Goal: Answer question/provide support

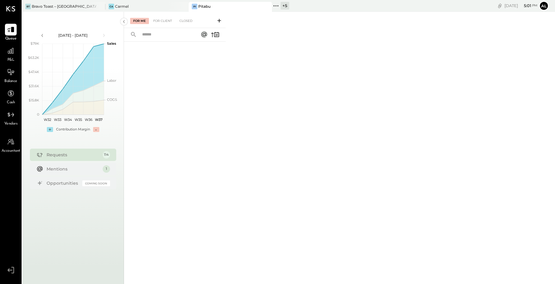
click at [10, 57] on span "P&L" at bounding box center [10, 60] width 7 height 6
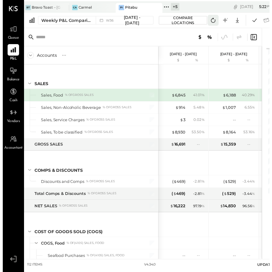
click at [214, 21] on icon at bounding box center [215, 21] width 8 height 8
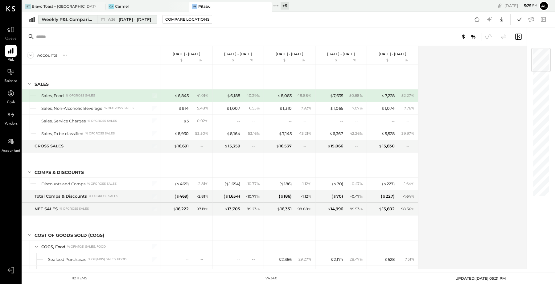
click at [114, 18] on span "W36" at bounding box center [113, 19] width 10 height 3
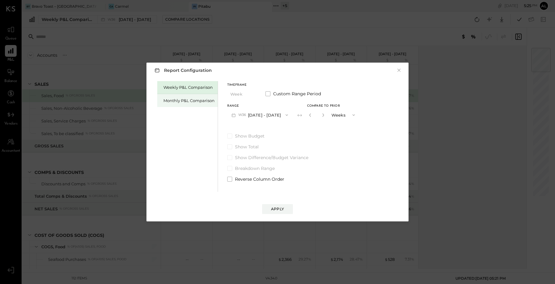
click at [202, 99] on div "Monthly P&L Comparison" at bounding box center [189, 101] width 51 height 6
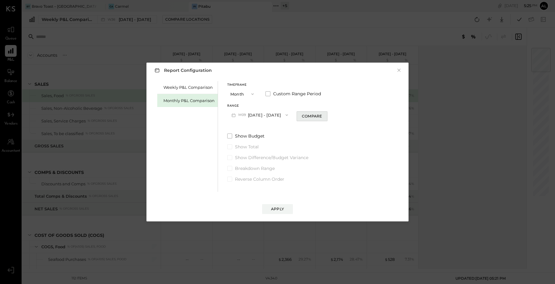
click at [306, 114] on div "Compare" at bounding box center [312, 116] width 20 height 5
click at [279, 116] on button "M09 Sep 1 - 30, 2025" at bounding box center [259, 114] width 65 height 11
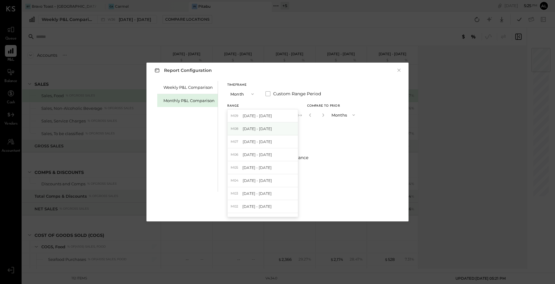
click at [275, 127] on div "M08 Aug 1 - 31, 2025" at bounding box center [263, 128] width 70 height 13
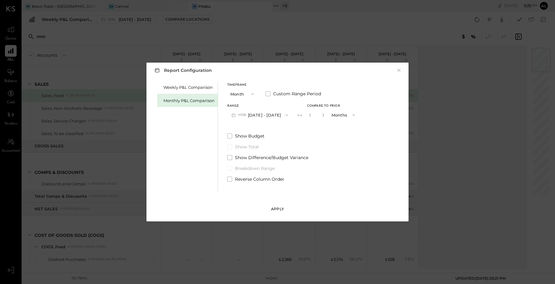
click at [281, 208] on div "Apply" at bounding box center [277, 208] width 13 height 5
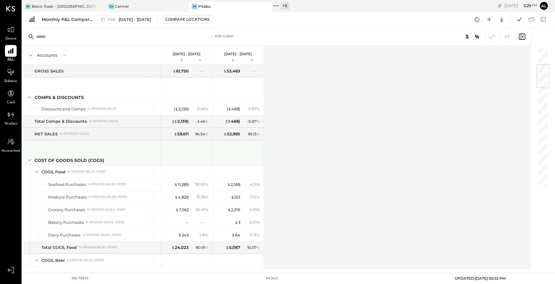
scroll to position [50, 0]
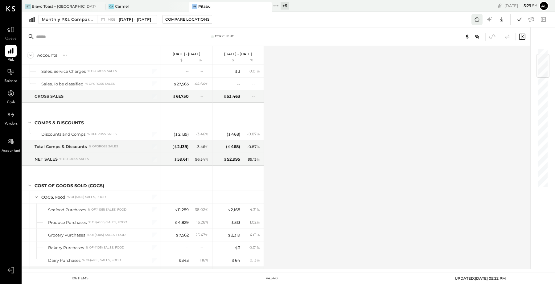
click at [476, 21] on icon at bounding box center [477, 19] width 8 height 8
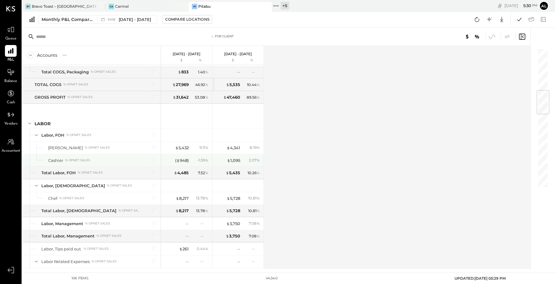
scroll to position [365, 0]
click at [182, 157] on div "( $ 948 )" at bounding box center [182, 160] width 14 height 6
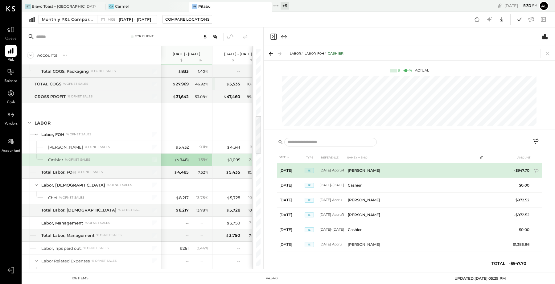
click at [521, 167] on td "-$947.70" at bounding box center [520, 170] width 24 height 15
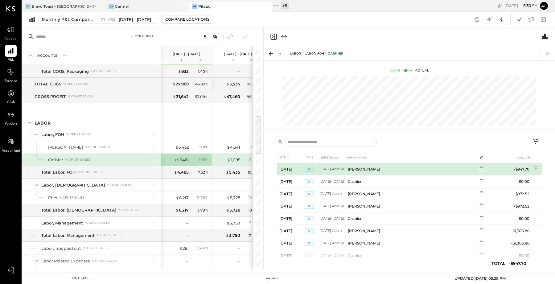
click at [310, 168] on span "JE" at bounding box center [309, 169] width 9 height 5
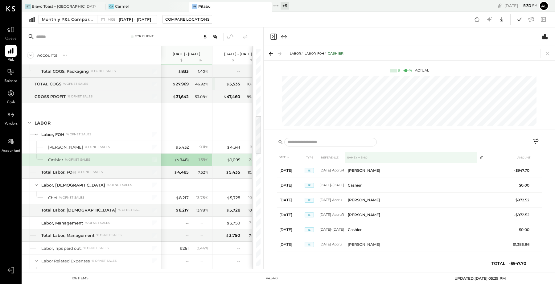
drag, startPoint x: 346, startPoint y: 158, endPoint x: 369, endPoint y: 157, distance: 23.8
click at [369, 157] on th "NAME / MEMO" at bounding box center [412, 157] width 132 height 11
click at [345, 157] on tr "DATE TYPE REFERENCE NAME / MEMO AMOUNT" at bounding box center [409, 157] width 265 height 11
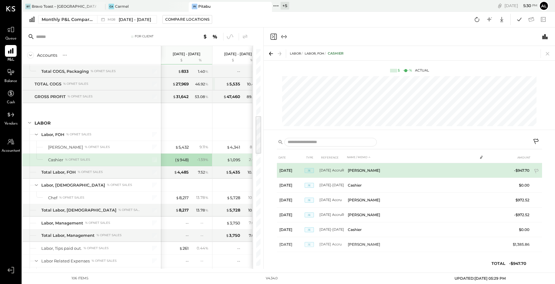
click at [340, 170] on td "W.E 07/27 AccruR" at bounding box center [333, 170] width 26 height 15
click at [332, 170] on td "W.E 07/27 AccruR" at bounding box center [333, 170] width 26 height 15
drag, startPoint x: 321, startPoint y: 170, endPoint x: 345, endPoint y: 172, distance: 24.2
click at [345, 172] on td "W.E 07/27 AccruR" at bounding box center [333, 170] width 26 height 15
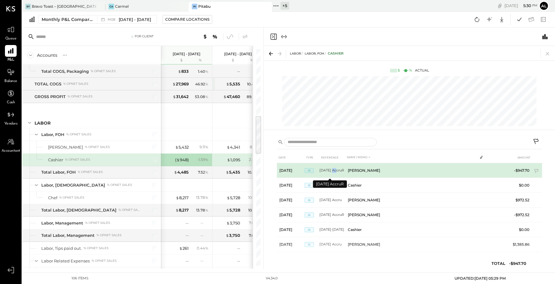
copy td "W.E 07/27 Accr"
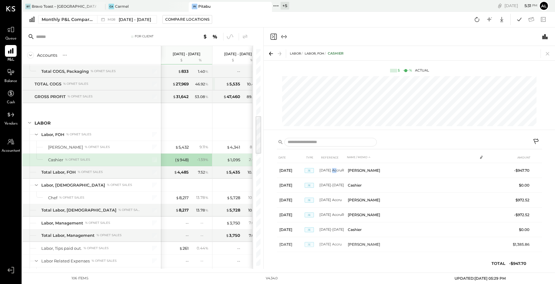
click at [275, 35] on icon "Close panel" at bounding box center [274, 37] width 6 height 6
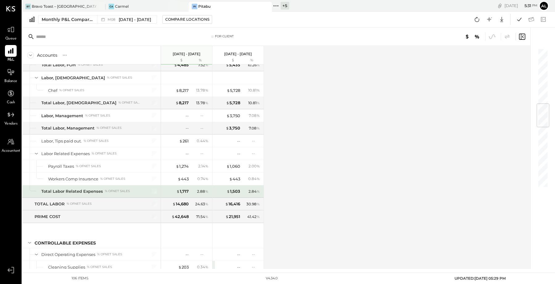
scroll to position [477, 0]
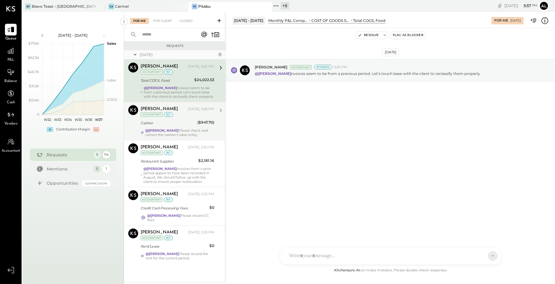
click at [189, 130] on div "@Alejandro Bueno Please check and correct the cashier’s labor entry." at bounding box center [179, 132] width 69 height 9
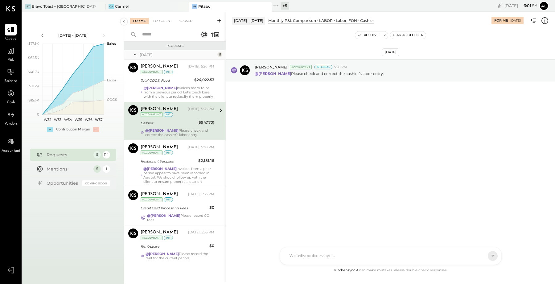
click at [544, 22] on icon at bounding box center [545, 21] width 8 height 8
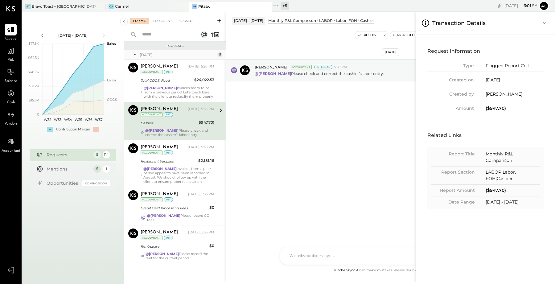
click at [500, 191] on div "($947.70)" at bounding box center [513, 190] width 54 height 6
click at [515, 190] on div "($947.70)" at bounding box center [513, 190] width 54 height 6
drag, startPoint x: 504, startPoint y: 190, endPoint x: 487, endPoint y: 191, distance: 16.7
click at [487, 191] on div "($947.70)" at bounding box center [513, 190] width 54 height 6
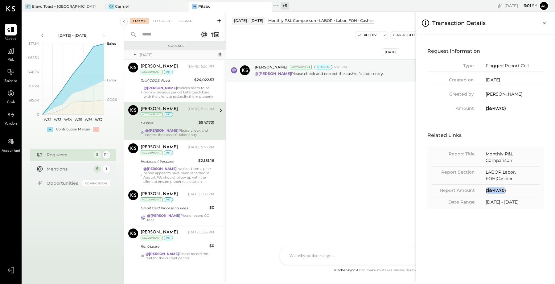
copy div "$947.70"
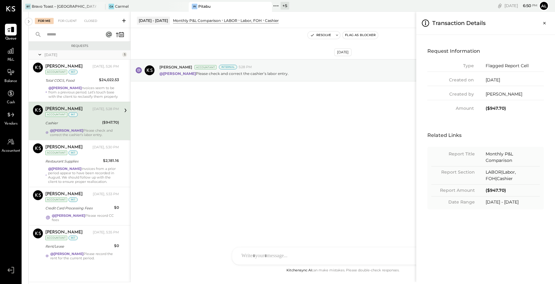
click at [87, 118] on div "For Me For Client Closed Requests Today 5 Noemi Balmaceda Accountant Noemi Balm…" at bounding box center [292, 147] width 527 height 271
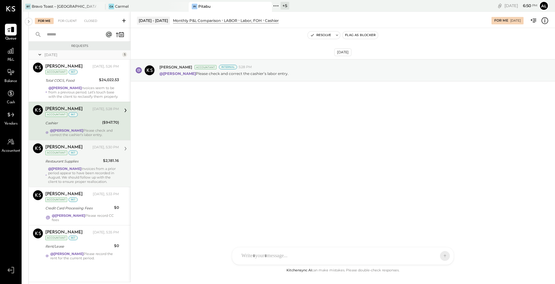
click at [86, 168] on div "@[PERSON_NAME] Invoices from a prior period appear to have been recorded in Aug…" at bounding box center [83, 175] width 71 height 17
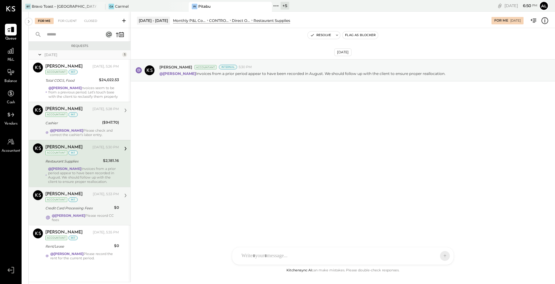
click at [89, 212] on div "Noemi Balmaceda Today, 5:33 PM Accountant int Credit Card Processing Fees $0 @A…" at bounding box center [82, 206] width 74 height 32
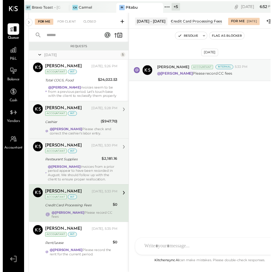
click at [187, 22] on div "Credit Card Processing Fees" at bounding box center [197, 21] width 52 height 5
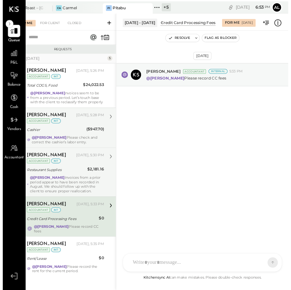
scroll to position [0, 20]
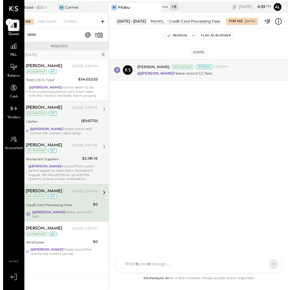
click at [280, 24] on icon at bounding box center [281, 22] width 8 height 8
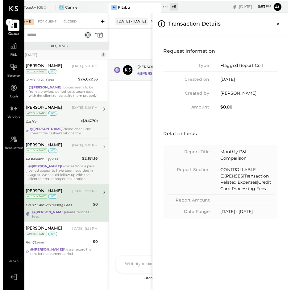
click at [263, 194] on div "CONTROLLABLE EXPENSES|Transaction Related Expenses|Credit Card Processing Fees" at bounding box center [249, 183] width 54 height 26
copy div "Fees"
click at [12, 65] on icon at bounding box center [11, 68] width 8 height 8
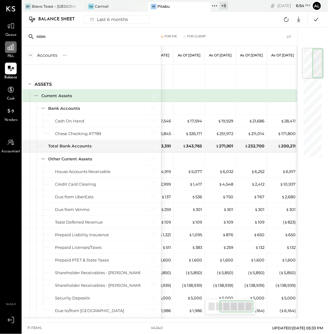
click at [10, 53] on div at bounding box center [11, 47] width 12 height 12
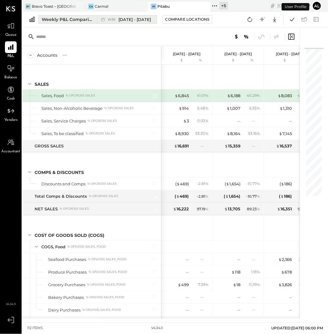
click at [67, 23] on button "Weekly P&L Comparison W36 Sep 1 - 7, 2025" at bounding box center [97, 19] width 119 height 9
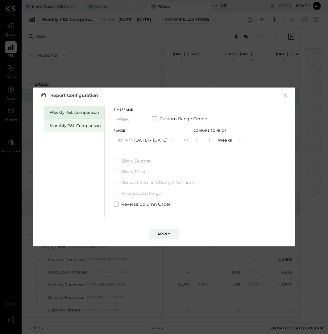
click at [82, 127] on div "Monthly P&L Comparison" at bounding box center [75, 126] width 51 height 6
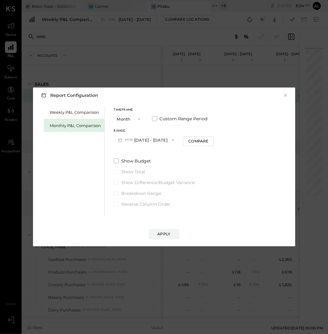
click at [172, 139] on icon "button" at bounding box center [173, 140] width 2 height 2
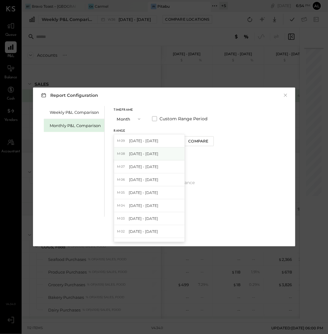
click at [159, 152] on div "M08 Aug 1 - 31, 2025" at bounding box center [149, 153] width 70 height 13
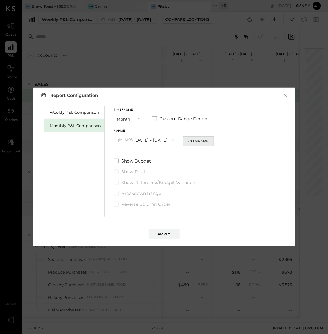
click at [199, 144] on div "Compare" at bounding box center [198, 141] width 20 height 5
click at [207, 137] on button "button" at bounding box center [209, 140] width 5 height 7
type input "*"
click at [165, 236] on div "Apply" at bounding box center [164, 233] width 13 height 5
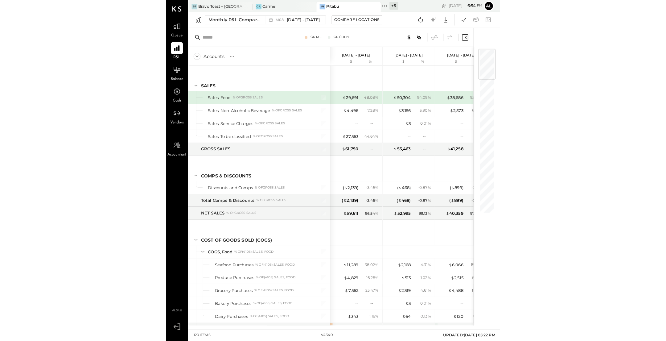
scroll to position [619, 0]
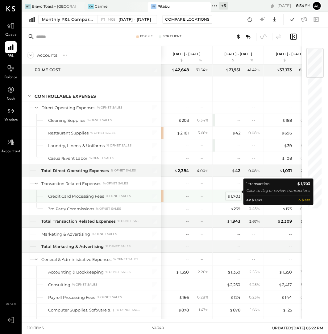
click at [237, 193] on div "$ 1,703" at bounding box center [233, 196] width 13 height 6
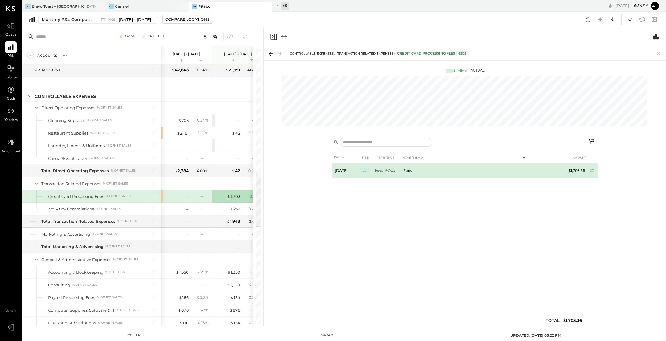
click at [389, 173] on td "Fees_P07.25" at bounding box center [388, 170] width 26 height 15
click at [404, 166] on td "Fees" at bounding box center [460, 170] width 119 height 15
click at [366, 170] on span "JE" at bounding box center [364, 170] width 9 height 5
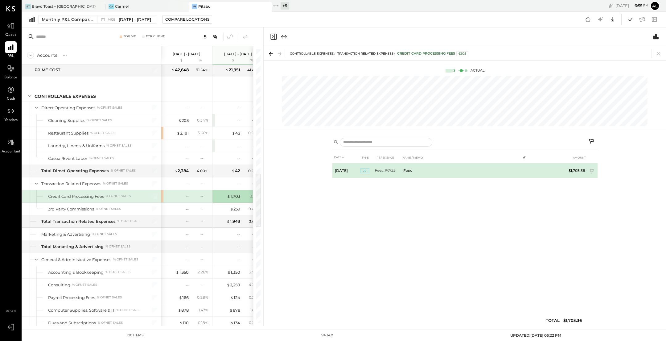
click at [555, 172] on td "$1,703.36" at bounding box center [576, 170] width 24 height 15
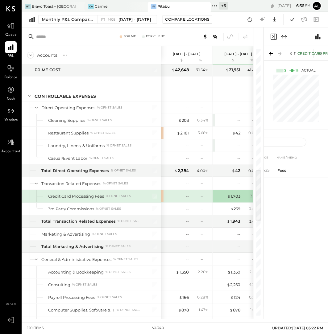
click at [270, 56] on icon at bounding box center [271, 53] width 9 height 9
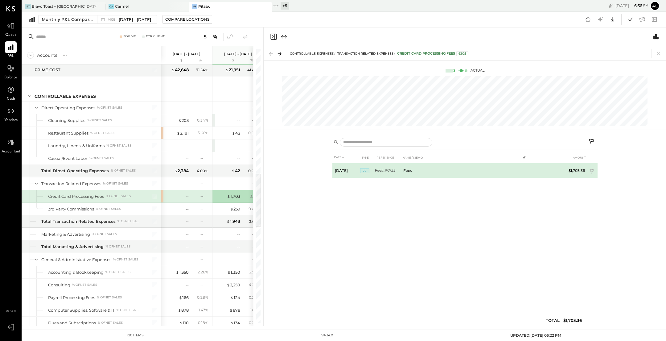
click at [405, 174] on td "Fees" at bounding box center [460, 170] width 119 height 15
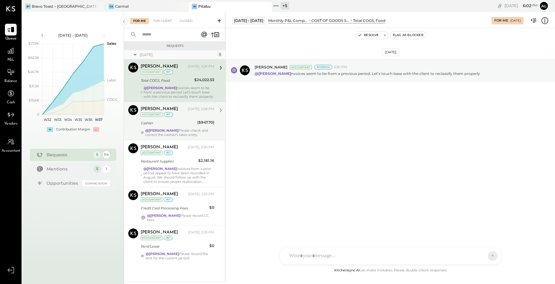
click at [188, 126] on div "Cashier" at bounding box center [168, 122] width 55 height 7
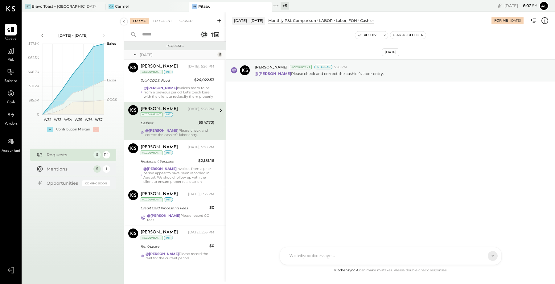
click at [13, 57] on div "P&L" at bounding box center [11, 54] width 12 height 18
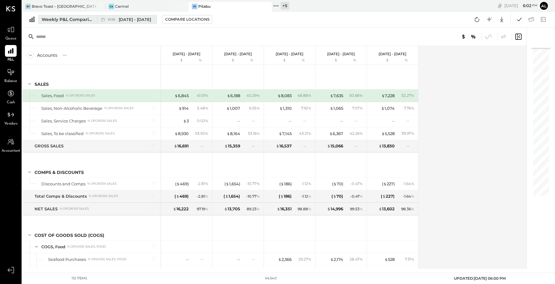
click at [59, 22] on div "Weekly P&L Comparison" at bounding box center [68, 19] width 52 height 6
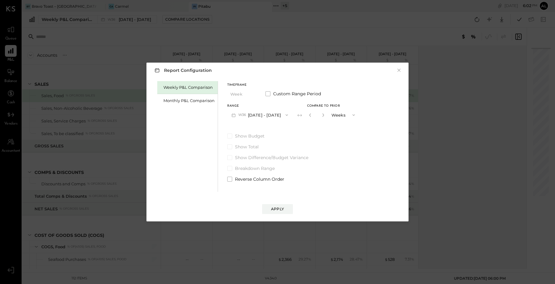
click at [264, 114] on button "W36 Sep 1 - 7, 2025" at bounding box center [259, 114] width 65 height 11
click at [207, 101] on div "Monthly P&L Comparison" at bounding box center [189, 101] width 51 height 6
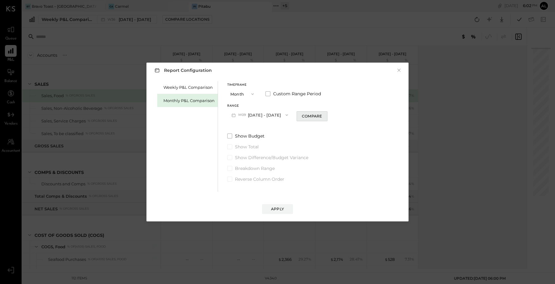
click at [306, 118] on div "Compare" at bounding box center [312, 116] width 20 height 5
click at [276, 207] on div "Apply" at bounding box center [277, 208] width 13 height 5
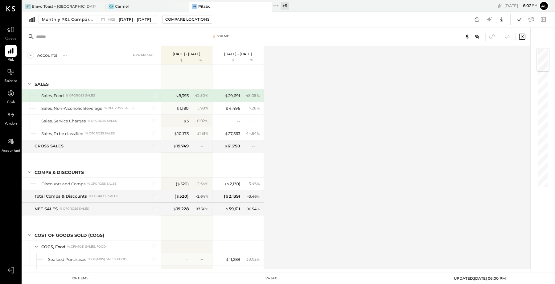
scroll to position [354, 0]
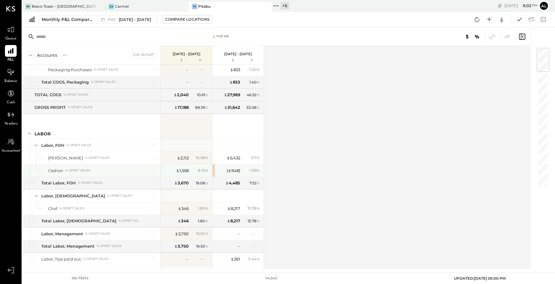
click at [237, 170] on div "( $ 948 ) - 1.59 %" at bounding box center [239, 170] width 46 height 12
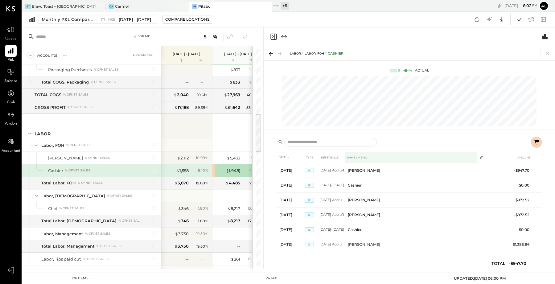
drag, startPoint x: 344, startPoint y: 157, endPoint x: 359, endPoint y: 157, distance: 15.1
click at [360, 157] on tr "DATE TYPE REFERENCE NAME / MEMO AMOUNT" at bounding box center [409, 157] width 265 height 11
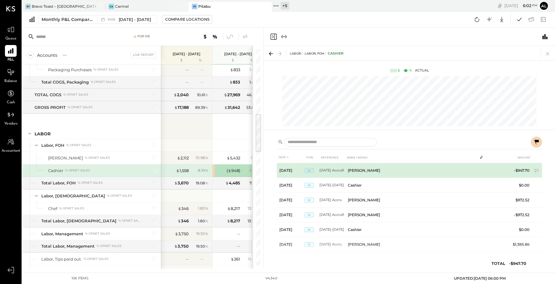
click at [332, 168] on td "W.E 07/27 AccruR" at bounding box center [333, 170] width 26 height 15
drag, startPoint x: 321, startPoint y: 169, endPoint x: 346, endPoint y: 172, distance: 24.6
click at [346, 172] on tr "Aug 2, 25 JE W.E 07/27 AccruR Busser -$947.70" at bounding box center [409, 170] width 265 height 15
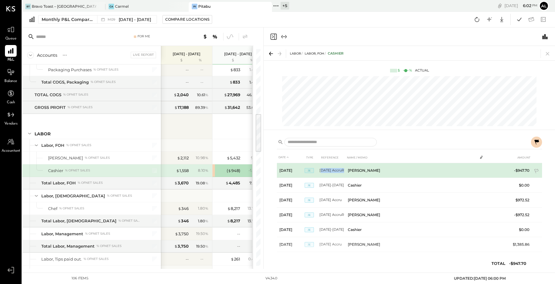
copy td ".E 07/27 AccruR"
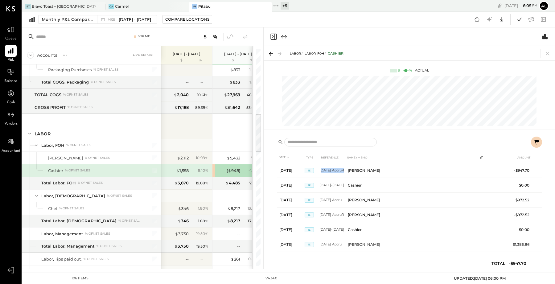
click at [275, 35] on icon "Close panel" at bounding box center [273, 36] width 7 height 7
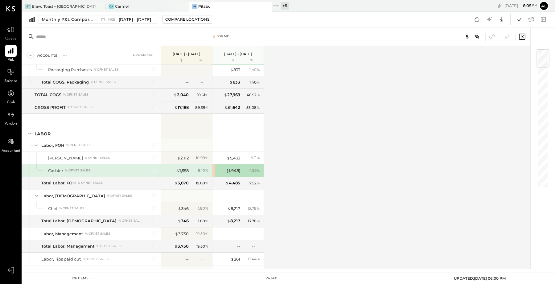
click at [237, 172] on div "( $ 948 ) - 1.59 %" at bounding box center [239, 170] width 46 height 12
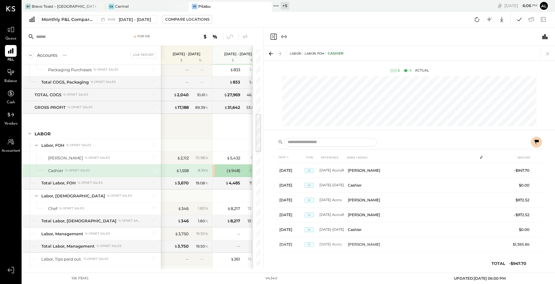
click at [274, 37] on icon "Close panel" at bounding box center [273, 36] width 7 height 7
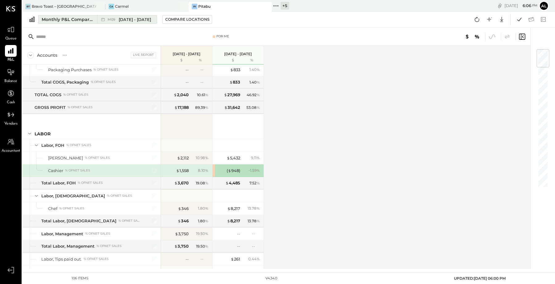
click at [114, 20] on span "M09" at bounding box center [113, 19] width 10 height 3
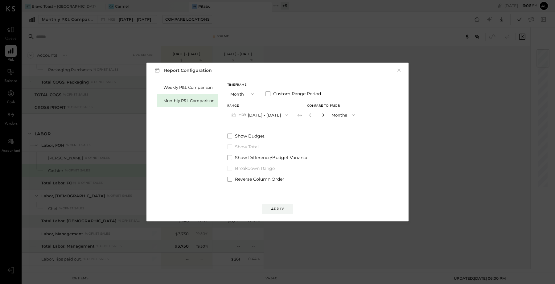
click at [321, 114] on icon "button" at bounding box center [323, 115] width 4 height 4
click at [248, 112] on button "M09 Sep 1 - 30, 2025" at bounding box center [259, 114] width 65 height 11
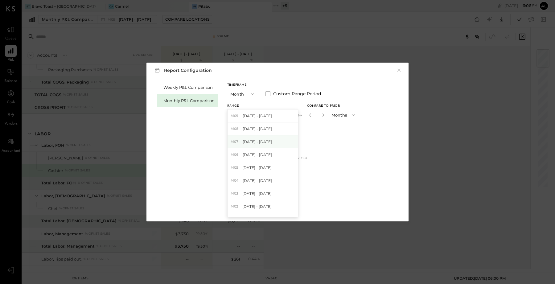
click at [266, 140] on span "Jul 1 - 31, 2025" at bounding box center [257, 141] width 29 height 5
click at [321, 116] on icon "button" at bounding box center [323, 115] width 4 height 4
type input "*"
click at [282, 207] on div "Apply" at bounding box center [277, 208] width 13 height 5
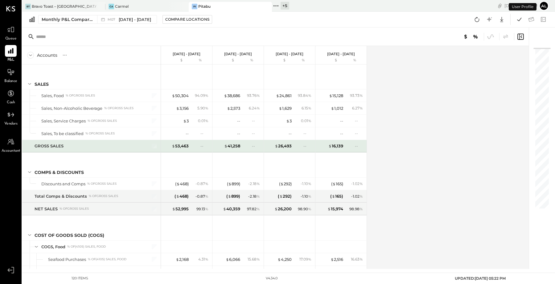
scroll to position [348, 0]
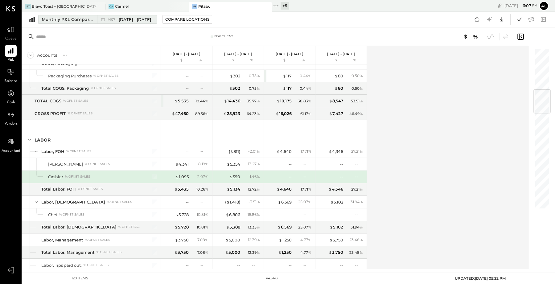
click at [115, 19] on span "M07" at bounding box center [113, 19] width 10 height 3
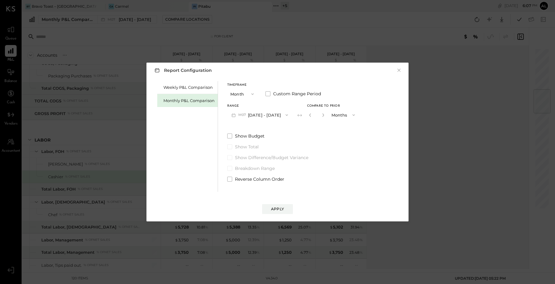
click at [267, 115] on button "M07 Jul 1 - 31, 2025" at bounding box center [259, 114] width 65 height 11
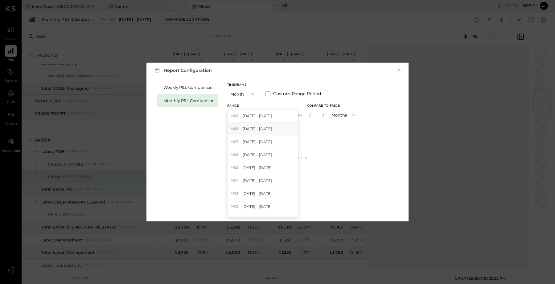
click at [271, 131] on div "M08 Aug 1 - 31, 2025" at bounding box center [263, 128] width 70 height 13
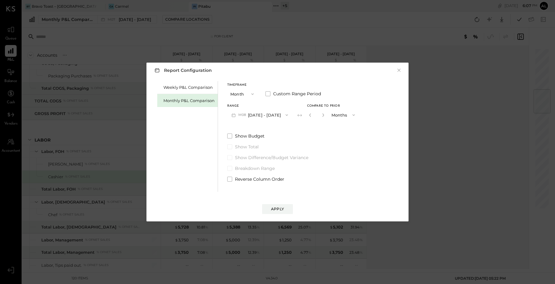
click at [286, 203] on div "Apply" at bounding box center [278, 203] width 250 height 22
click at [282, 207] on div "Apply" at bounding box center [277, 208] width 13 height 5
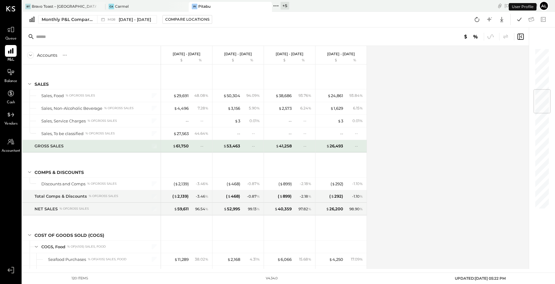
scroll to position [348, 0]
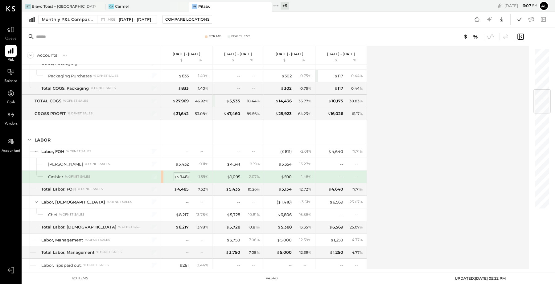
click at [180, 174] on div "( $ 948 )" at bounding box center [182, 177] width 14 height 6
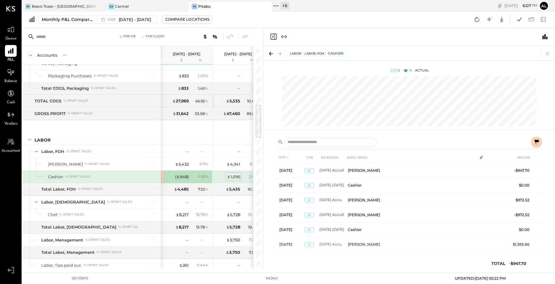
click at [234, 174] on div "$ 1,095" at bounding box center [233, 177] width 13 height 6
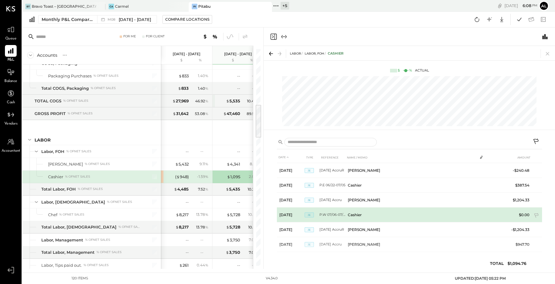
scroll to position [3, 0]
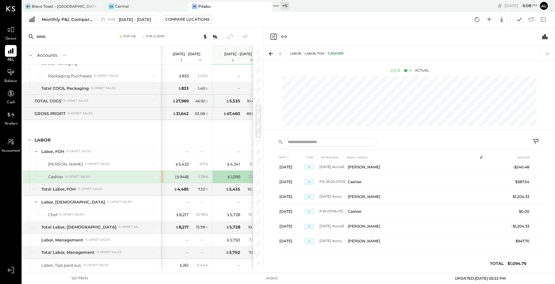
click at [273, 36] on icon "Close panel" at bounding box center [273, 36] width 2 height 3
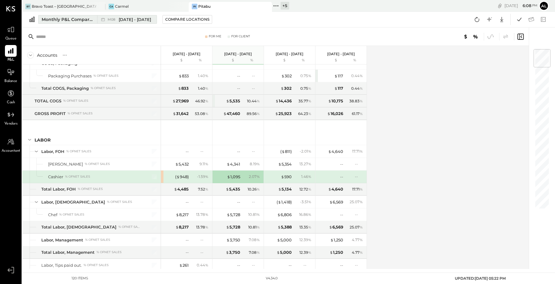
click at [124, 19] on span "[DATE] - [DATE]" at bounding box center [135, 20] width 32 height 6
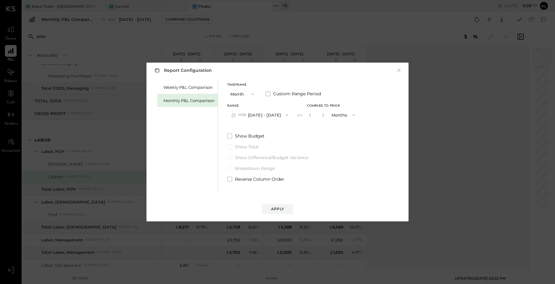
click at [267, 94] on span at bounding box center [268, 93] width 5 height 5
click at [261, 114] on icon "button" at bounding box center [258, 115] width 5 height 5
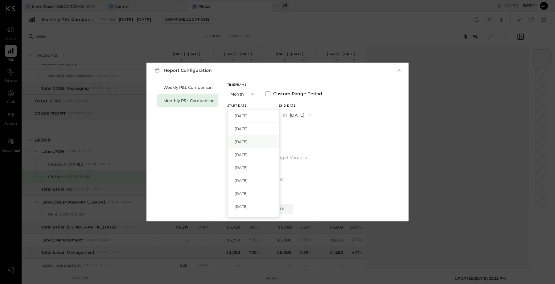
click at [262, 143] on div "Jul 1, 2025" at bounding box center [254, 141] width 52 height 13
click at [313, 114] on icon "button" at bounding box center [310, 115] width 5 height 5
click at [322, 129] on div "Aug 31, 2025" at bounding box center [305, 128] width 52 height 13
click at [282, 207] on div "Apply" at bounding box center [277, 208] width 13 height 5
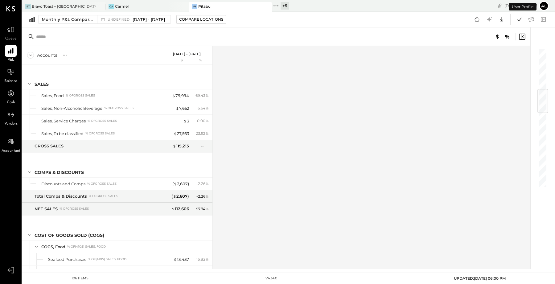
scroll to position [348, 0]
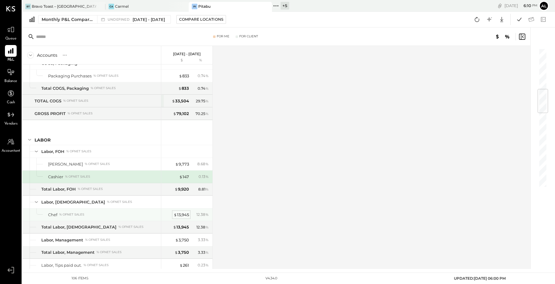
click at [180, 212] on div "$ 13,945" at bounding box center [181, 215] width 15 height 6
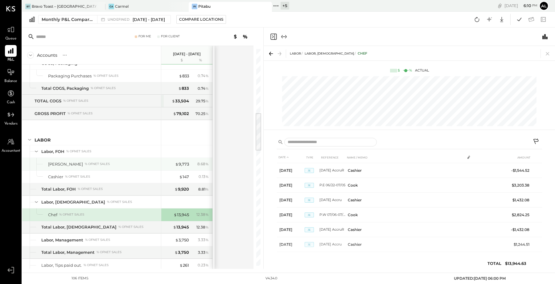
click at [182, 163] on div "$ 9,773 8.68 %" at bounding box center [187, 164] width 46 height 12
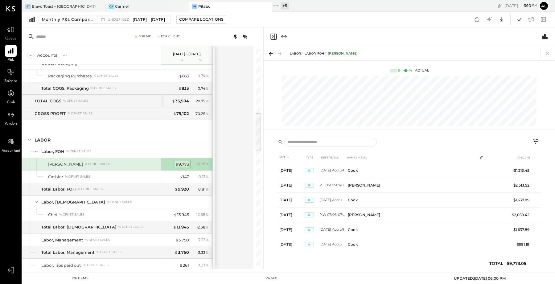
click at [180, 161] on div "$ 9,773" at bounding box center [182, 164] width 14 height 6
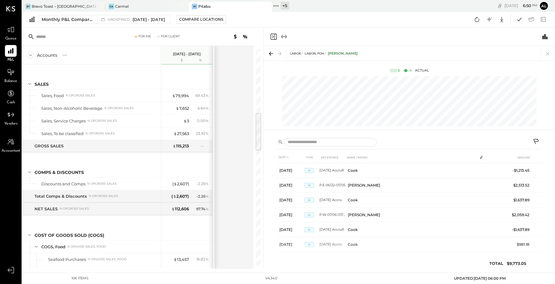
scroll to position [348, 0]
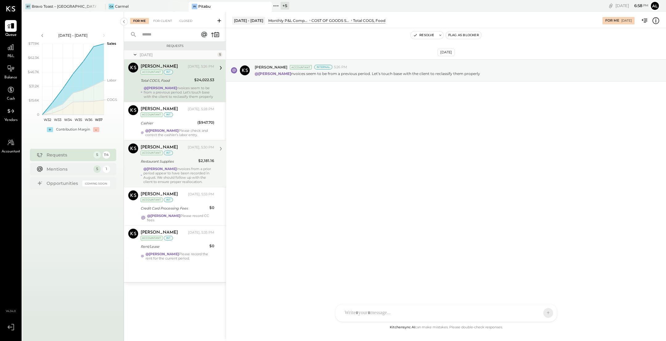
click at [186, 163] on div "Restaurant Supplies" at bounding box center [169, 161] width 56 height 6
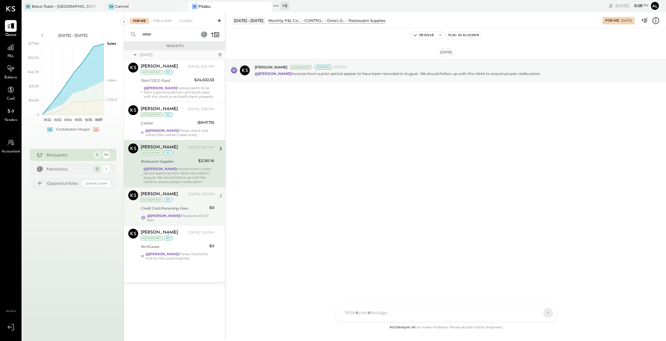
click at [190, 211] on div "Credit Card Processing Fees" at bounding box center [174, 208] width 67 height 7
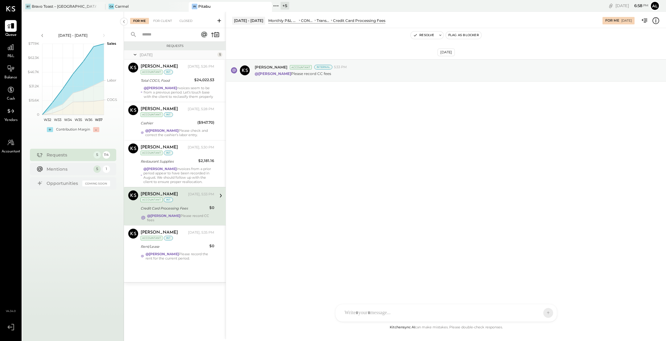
click at [385, 315] on div "AM Ali Mehdi R ronnie EP Erika Perez DS Dhwani Solanki VD Vikesh Darji NB Noemi…" at bounding box center [446, 313] width 222 height 18
click at [483, 286] on div at bounding box center [439, 288] width 188 height 7
click at [374, 310] on div at bounding box center [441, 313] width 198 height 14
click at [529, 315] on span "ALL" at bounding box center [527, 312] width 8 height 5
click at [540, 296] on div "INTERNAL" at bounding box center [537, 297] width 36 height 10
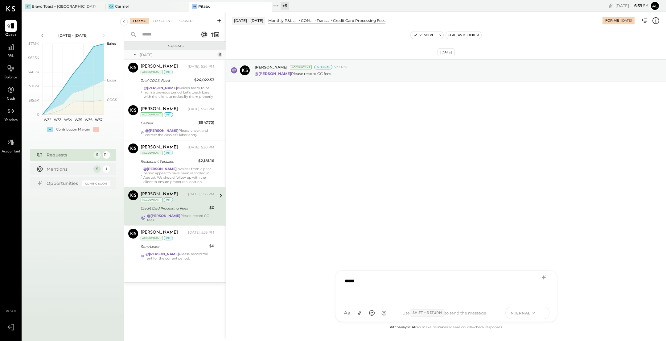
click at [545, 316] on button at bounding box center [543, 312] width 9 height 9
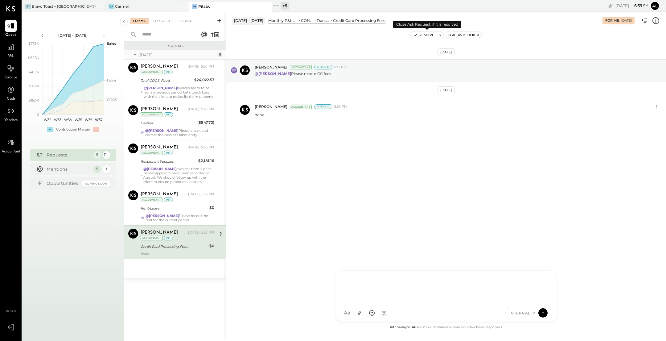
click at [424, 36] on button "Resolve" at bounding box center [424, 34] width 26 height 7
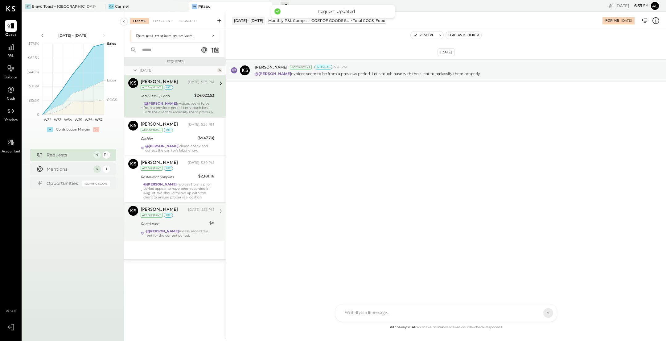
click at [191, 211] on div "[DATE], 5:35 PM" at bounding box center [201, 209] width 26 height 5
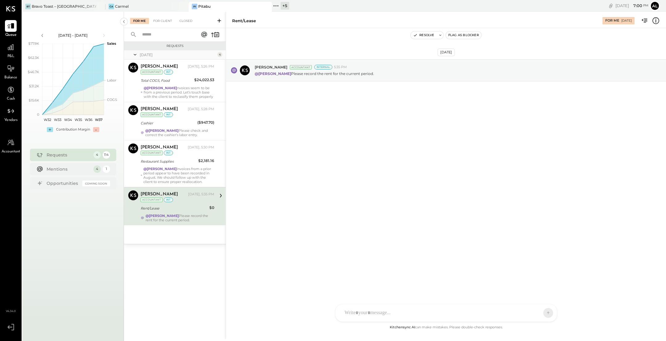
click at [393, 316] on div at bounding box center [447, 312] width 222 height 17
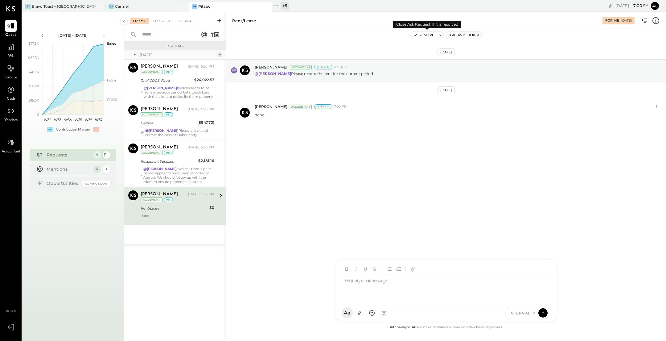
click at [434, 33] on button "Resolve" at bounding box center [424, 34] width 26 height 7
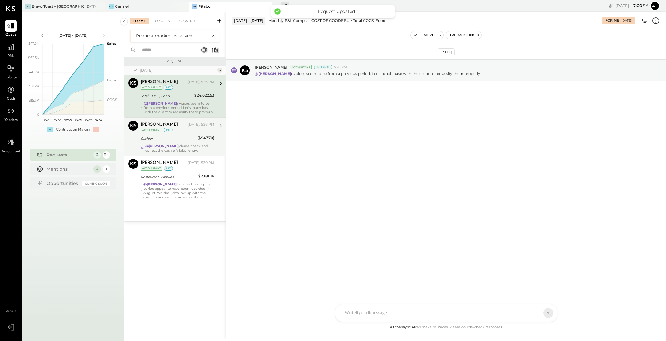
click at [189, 135] on div "Cashier" at bounding box center [168, 138] width 55 height 6
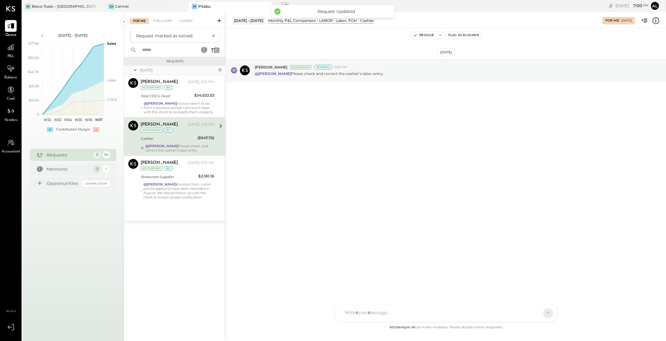
click at [369, 313] on div at bounding box center [441, 313] width 198 height 14
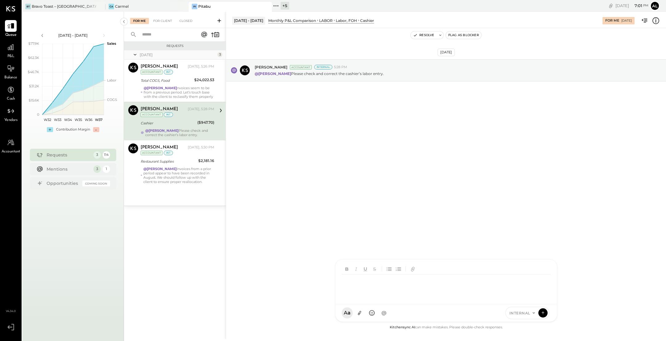
click at [381, 287] on div at bounding box center [446, 286] width 209 height 25
click at [342, 282] on div "**********" at bounding box center [446, 286] width 209 height 25
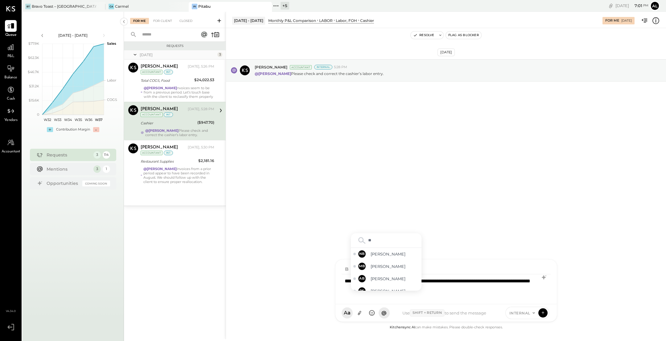
type input "***"
click at [382, 285] on span "[PERSON_NAME]" at bounding box center [395, 285] width 48 height 6
click at [525, 314] on span "INTERNAL" at bounding box center [520, 312] width 21 height 5
click at [546, 312] on button at bounding box center [543, 312] width 9 height 9
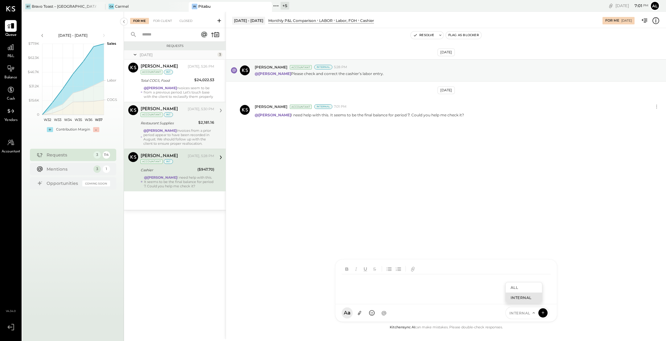
click at [200, 138] on div "@[PERSON_NAME] Invoices from a prior period appear to have been recorded in Aug…" at bounding box center [178, 136] width 71 height 17
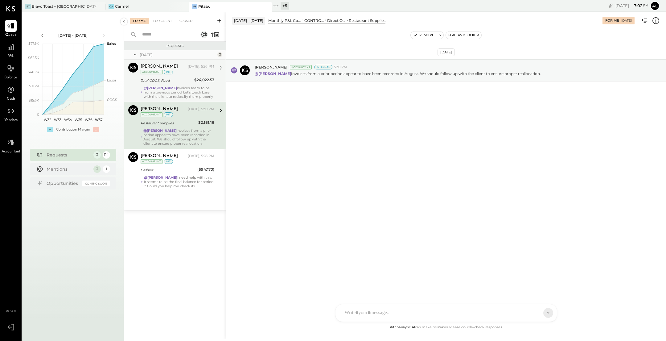
click at [189, 90] on div "@[PERSON_NAME] nvoices seem to be from a previous period. Let’s touch base with…" at bounding box center [179, 92] width 71 height 13
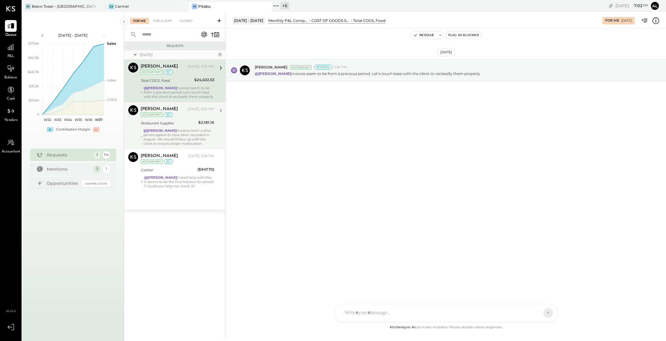
click at [188, 136] on div "@[PERSON_NAME] Invoices from a prior period appear to have been recorded in Aug…" at bounding box center [178, 136] width 71 height 17
